Goal: Share content: Share content

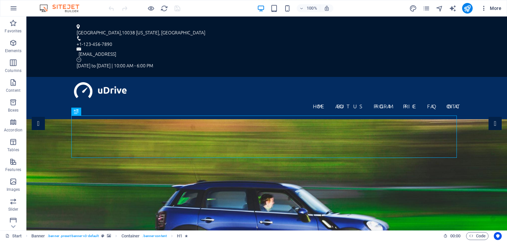
click at [494, 8] on span "More" at bounding box center [490, 8] width 21 height 7
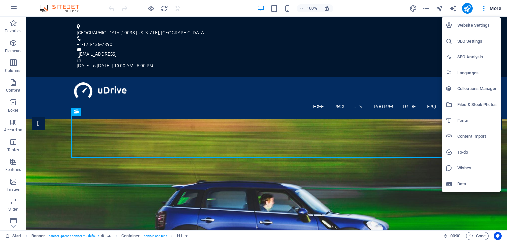
click at [451, 10] on div at bounding box center [253, 120] width 507 height 241
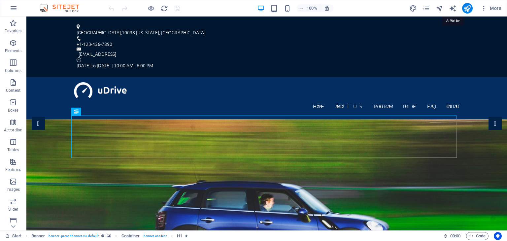
click at [451, 10] on icon "text_generator" at bounding box center [453, 9] width 8 height 8
select select "English"
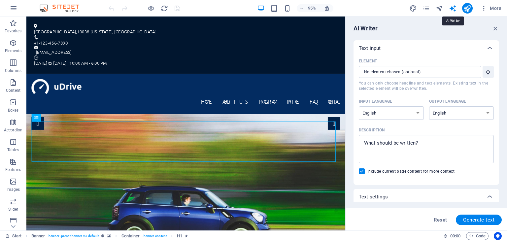
click at [451, 10] on icon "text_generator" at bounding box center [453, 9] width 8 height 8
click at [495, 29] on icon "button" at bounding box center [495, 28] width 7 height 7
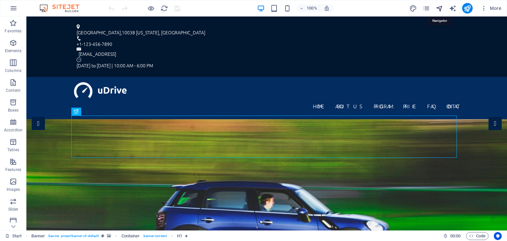
click at [441, 10] on icon "navigator" at bounding box center [440, 9] width 8 height 8
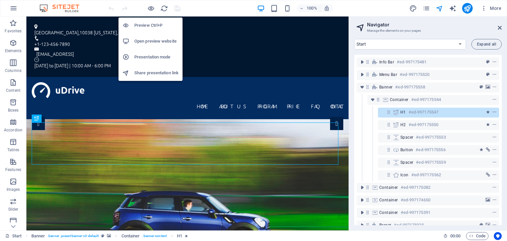
click at [145, 27] on h6 "Preview Ctrl+P" at bounding box center [156, 25] width 44 height 8
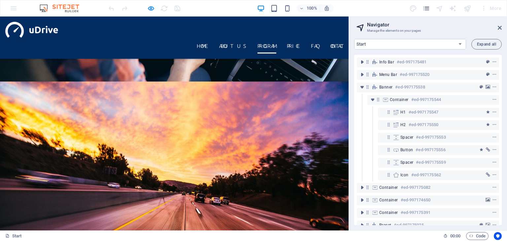
scroll to position [817, 0]
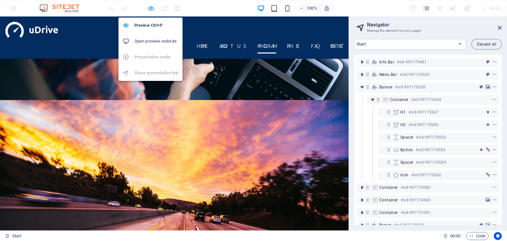
click at [150, 10] on icon "button" at bounding box center [151, 9] width 8 height 8
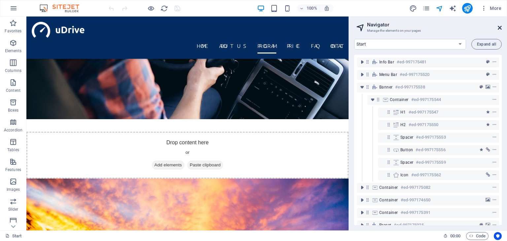
click at [501, 29] on icon at bounding box center [500, 27] width 4 height 5
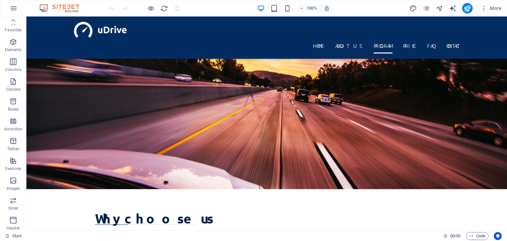
scroll to position [0, 0]
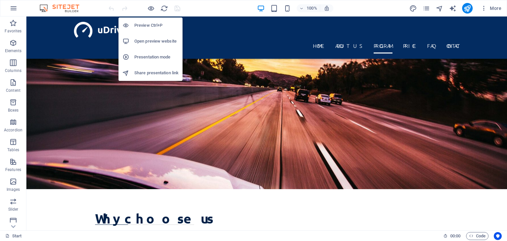
click at [148, 75] on h6 "Share presentation link" at bounding box center [156, 73] width 44 height 8
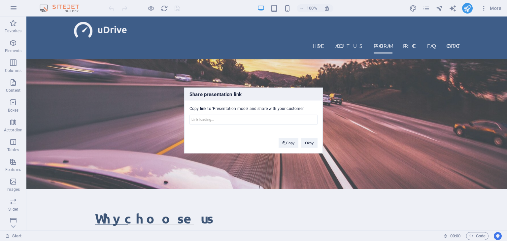
type input "https://cms.sitehub.io/presentation/2266897/be30baabfbbc5444ba927458b94d438c6b2…"
click at [177, 146] on div "Share presentation link Copy link to 'Presentation mode' and share with your cu…" at bounding box center [253, 120] width 507 height 241
click at [318, 139] on div "Copy Okay" at bounding box center [298, 139] width 49 height 17
drag, startPoint x: 307, startPoint y: 143, endPoint x: 269, endPoint y: 130, distance: 39.8
click at [307, 143] on button "Okay" at bounding box center [309, 143] width 16 height 10
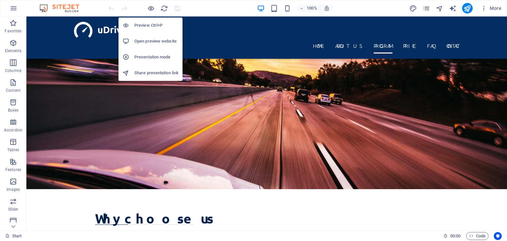
click at [148, 59] on h6 "Presentation mode" at bounding box center [156, 57] width 44 height 8
